Goal: Information Seeking & Learning: Learn about a topic

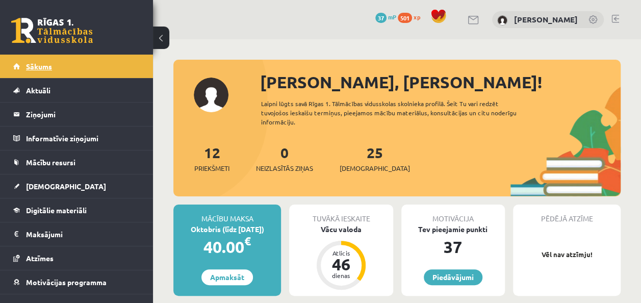
click at [67, 57] on link "Sākums" at bounding box center [76, 66] width 127 height 23
click at [50, 255] on span "Atzīmes" at bounding box center [40, 258] width 28 height 9
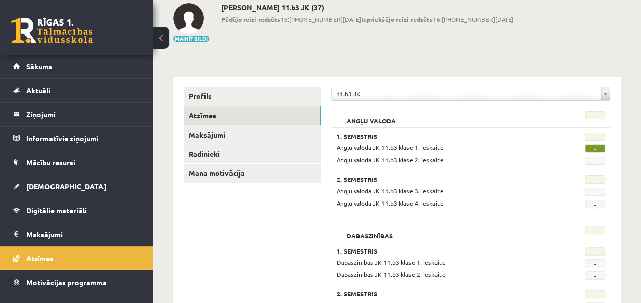
scroll to position [55, 0]
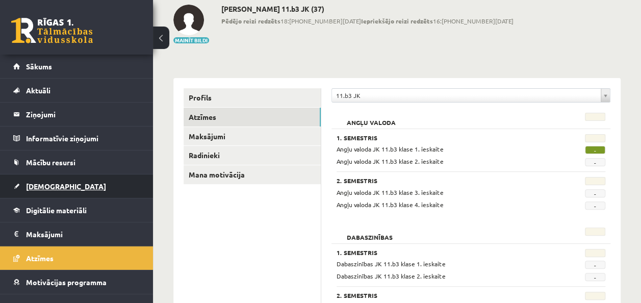
click at [57, 185] on link "[DEMOGRAPHIC_DATA]" at bounding box center [76, 185] width 127 height 23
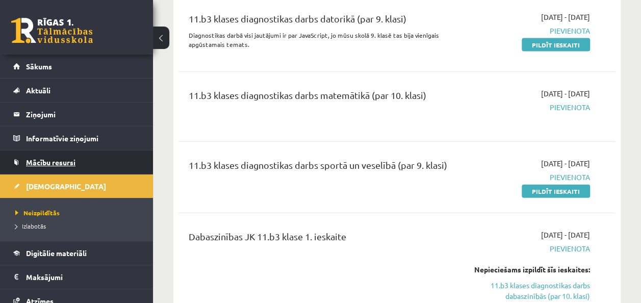
click at [56, 164] on span "Mācību resursi" at bounding box center [50, 162] width 49 height 9
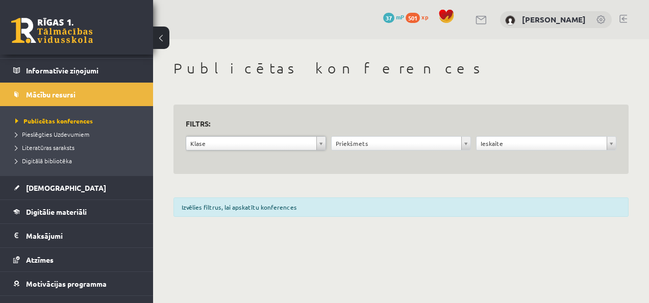
scroll to position [106, 0]
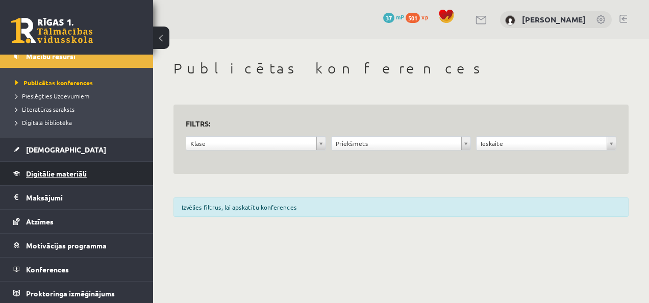
click at [93, 176] on link "Digitālie materiāli" at bounding box center [76, 173] width 127 height 23
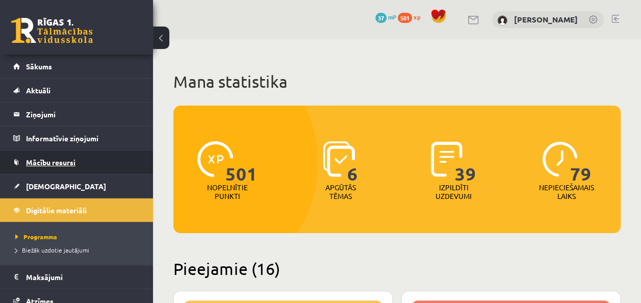
click at [65, 165] on span "Mācību resursi" at bounding box center [50, 162] width 49 height 9
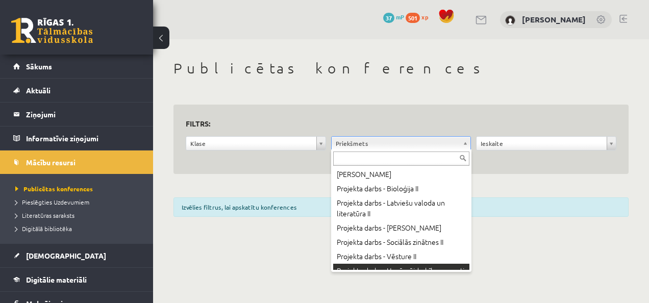
scroll to position [502, 0]
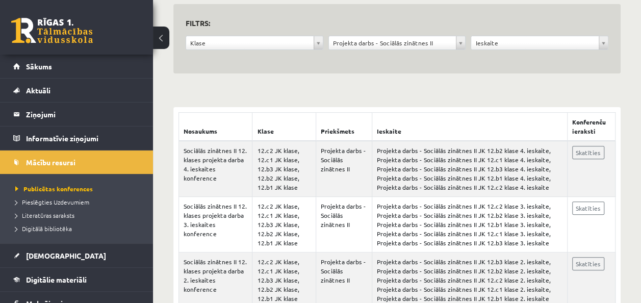
scroll to position [100, 0]
click at [634, 128] on div "**********" at bounding box center [397, 167] width 488 height 457
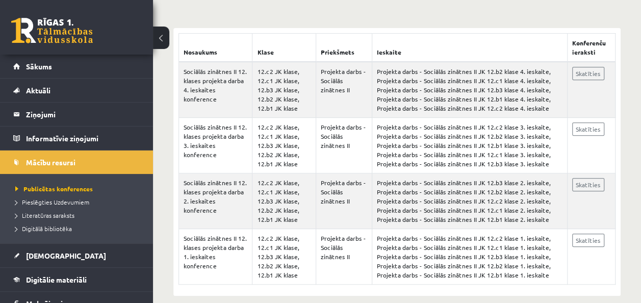
scroll to position [192, 0]
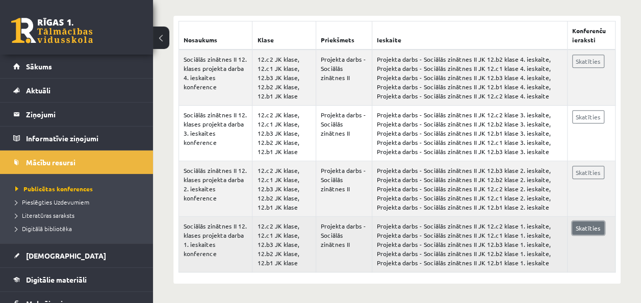
click at [590, 232] on link "Skatīties" at bounding box center [588, 227] width 32 height 13
